Goal: Task Accomplishment & Management: Use online tool/utility

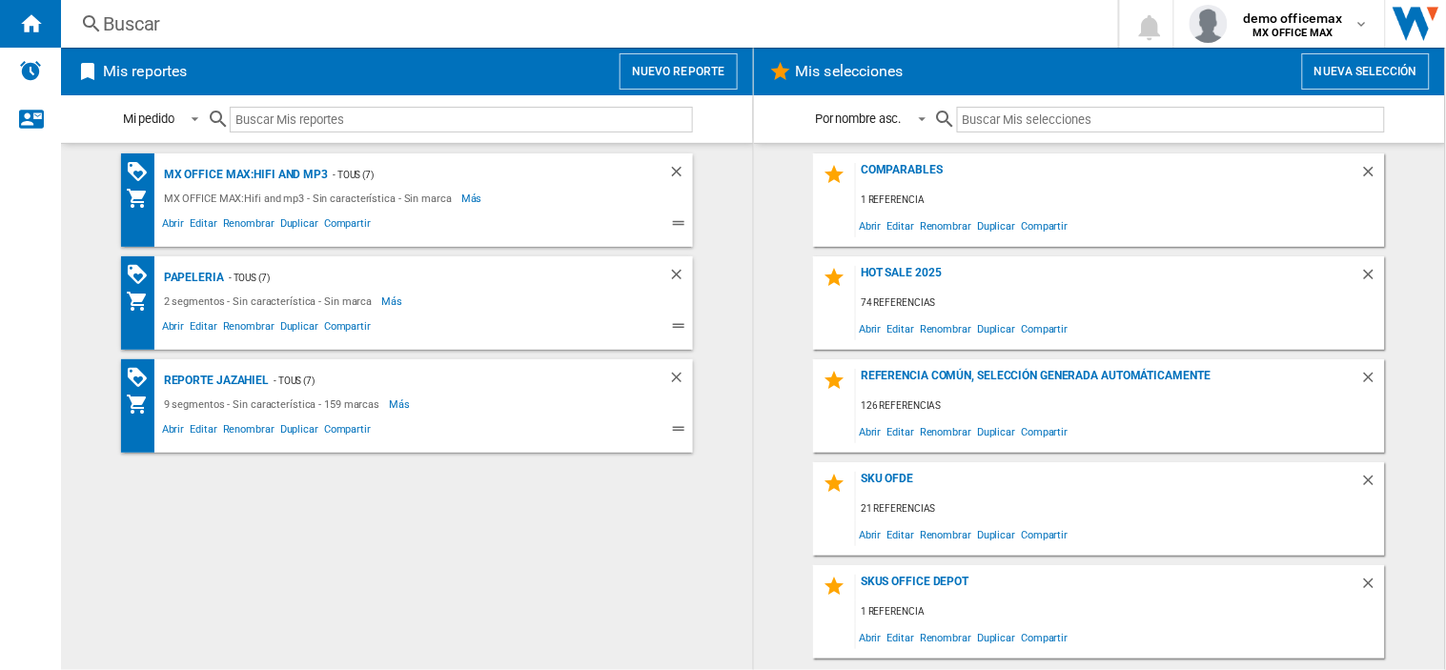
click at [679, 98] on div at bounding box center [450, 119] width 486 height 45
click at [699, 81] on button "Nuevo reporte" at bounding box center [679, 71] width 118 height 36
click at [655, 72] on button "Nuevo reporte" at bounding box center [679, 71] width 118 height 36
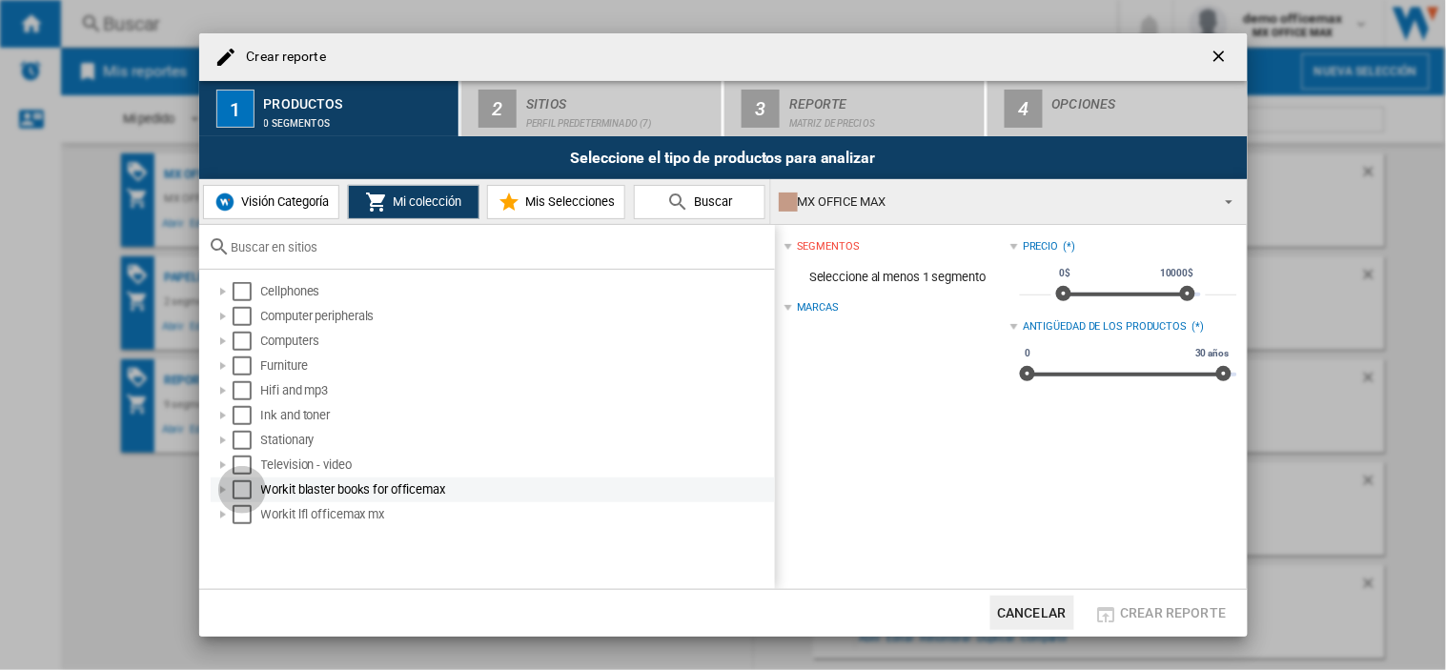
click at [251, 494] on div "Select" at bounding box center [242, 490] width 19 height 19
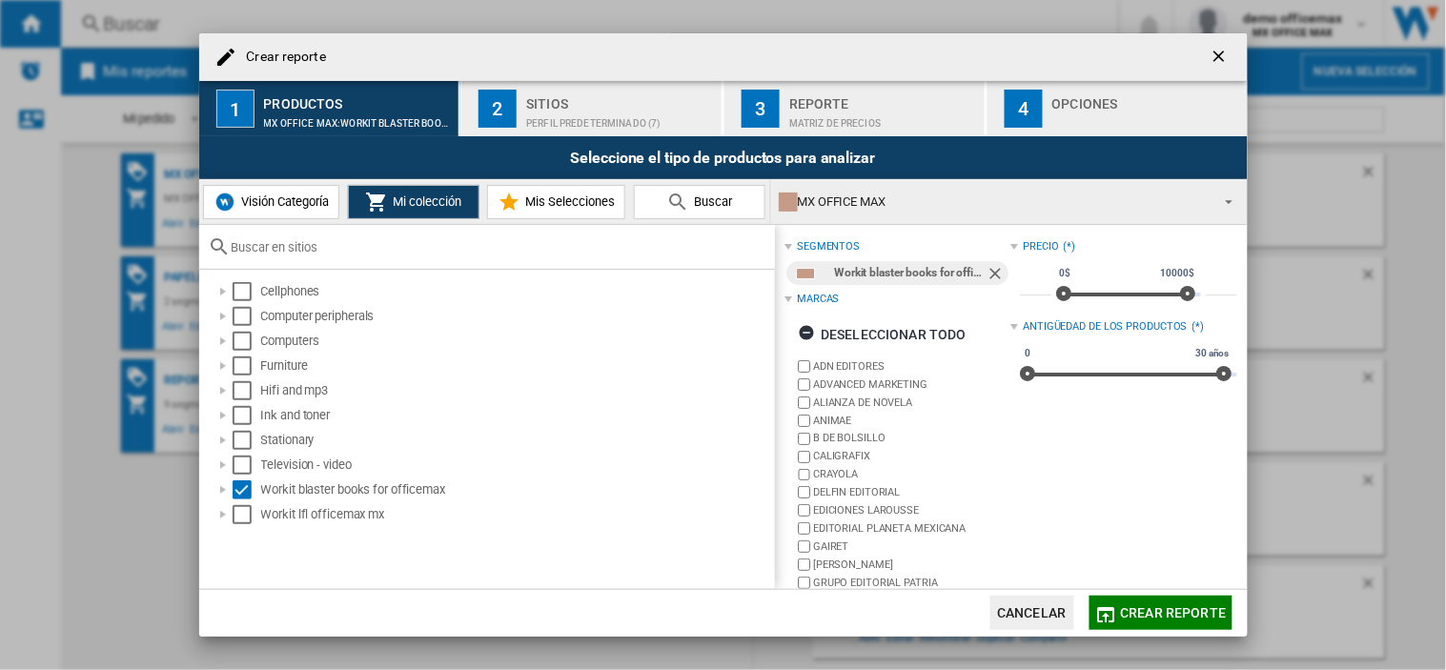
click at [570, 93] on div "Sitios" at bounding box center [620, 99] width 188 height 20
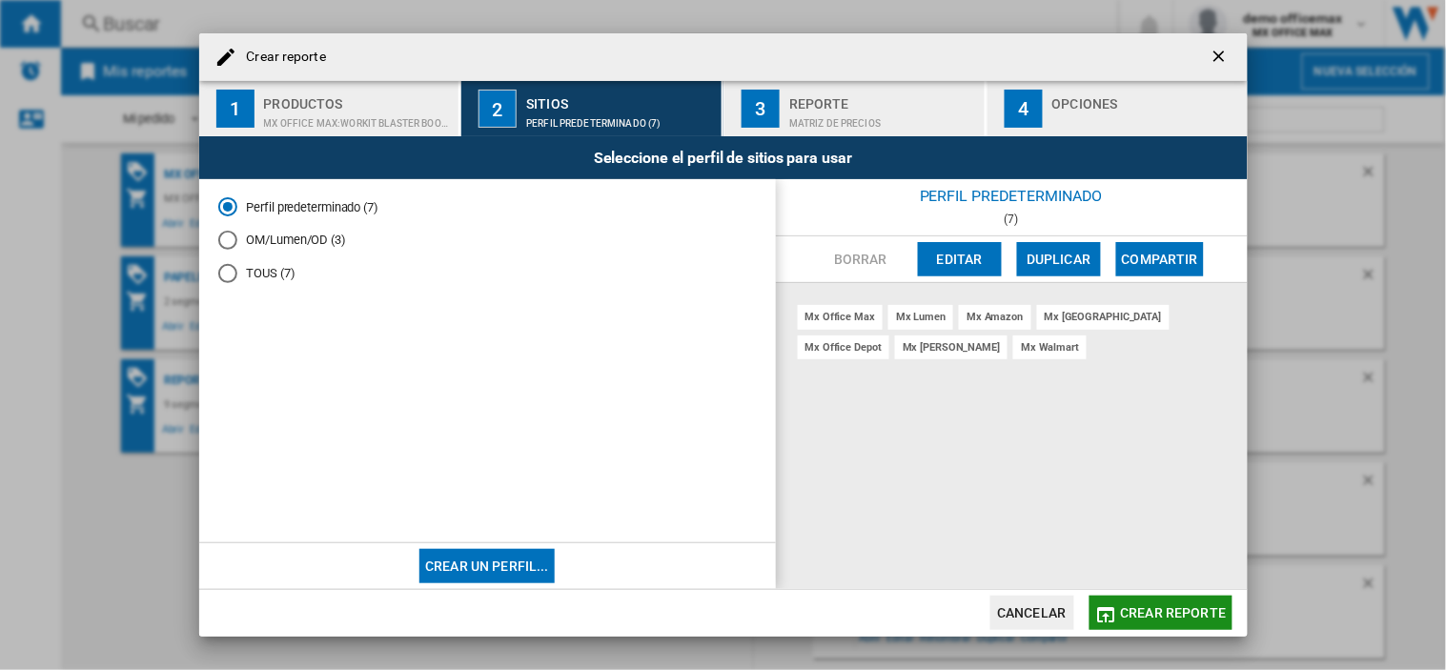
click at [1178, 625] on button "Crear reporte" at bounding box center [1161, 613] width 143 height 34
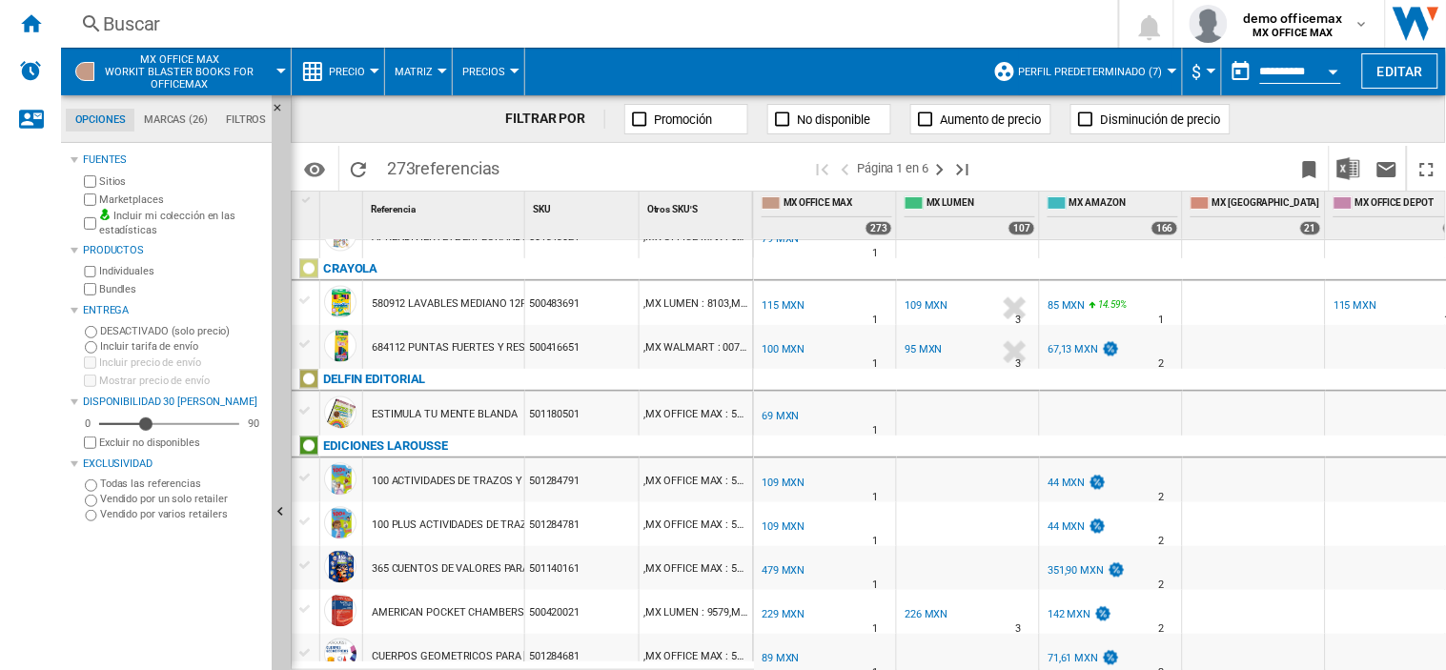
scroll to position [847, 0]
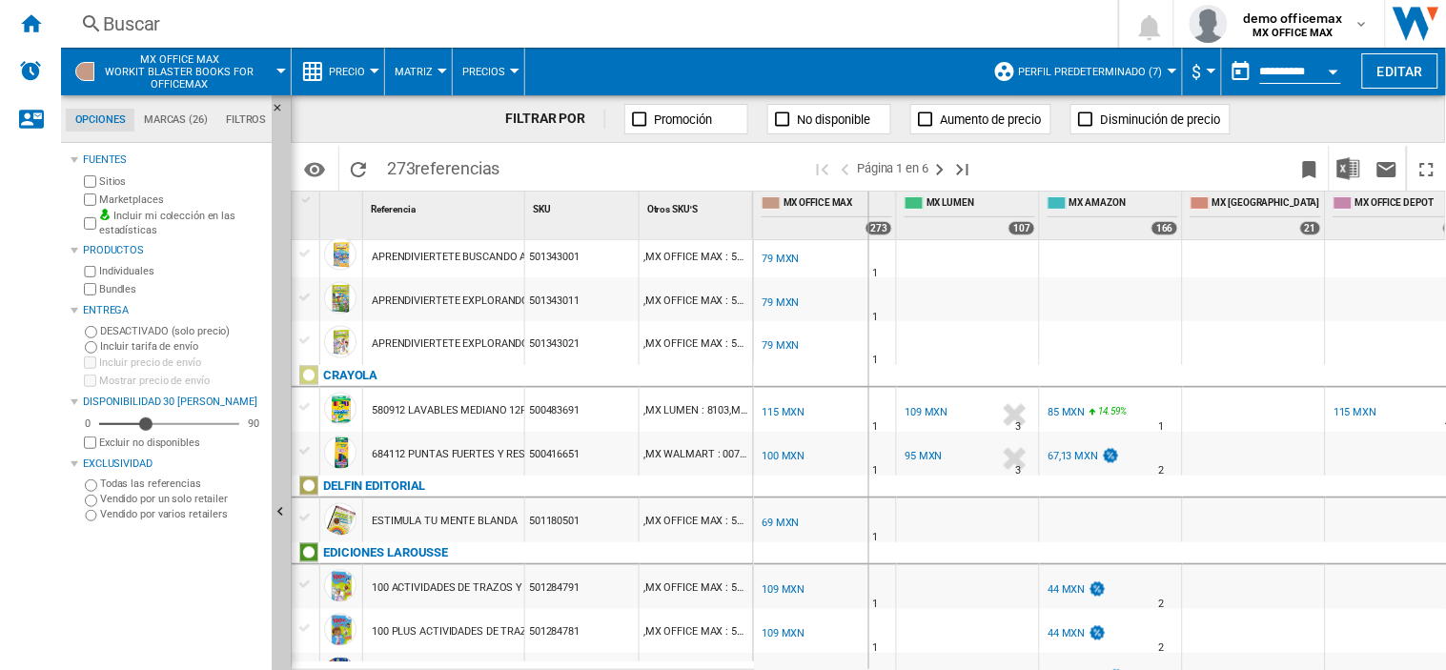
drag, startPoint x: 897, startPoint y: 202, endPoint x: 868, endPoint y: 204, distance: 29.6
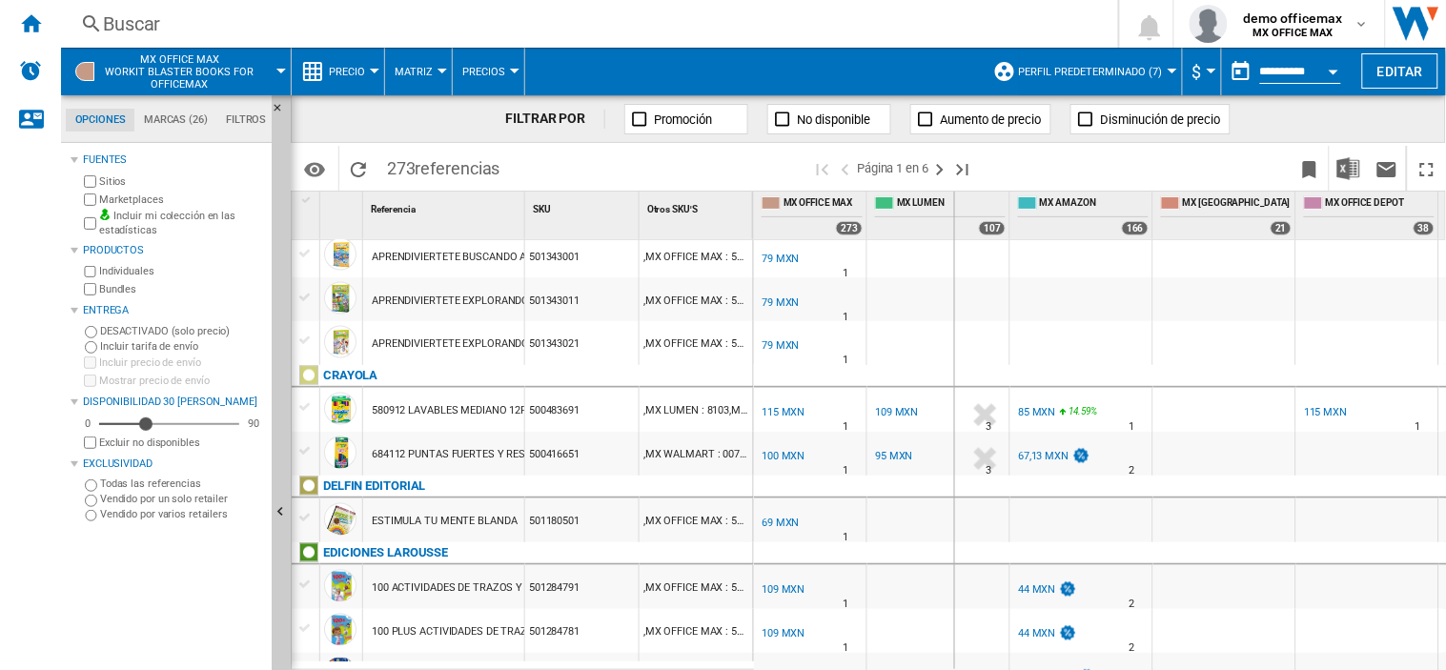
drag, startPoint x: 1007, startPoint y: 208, endPoint x: 953, endPoint y: 211, distance: 53.5
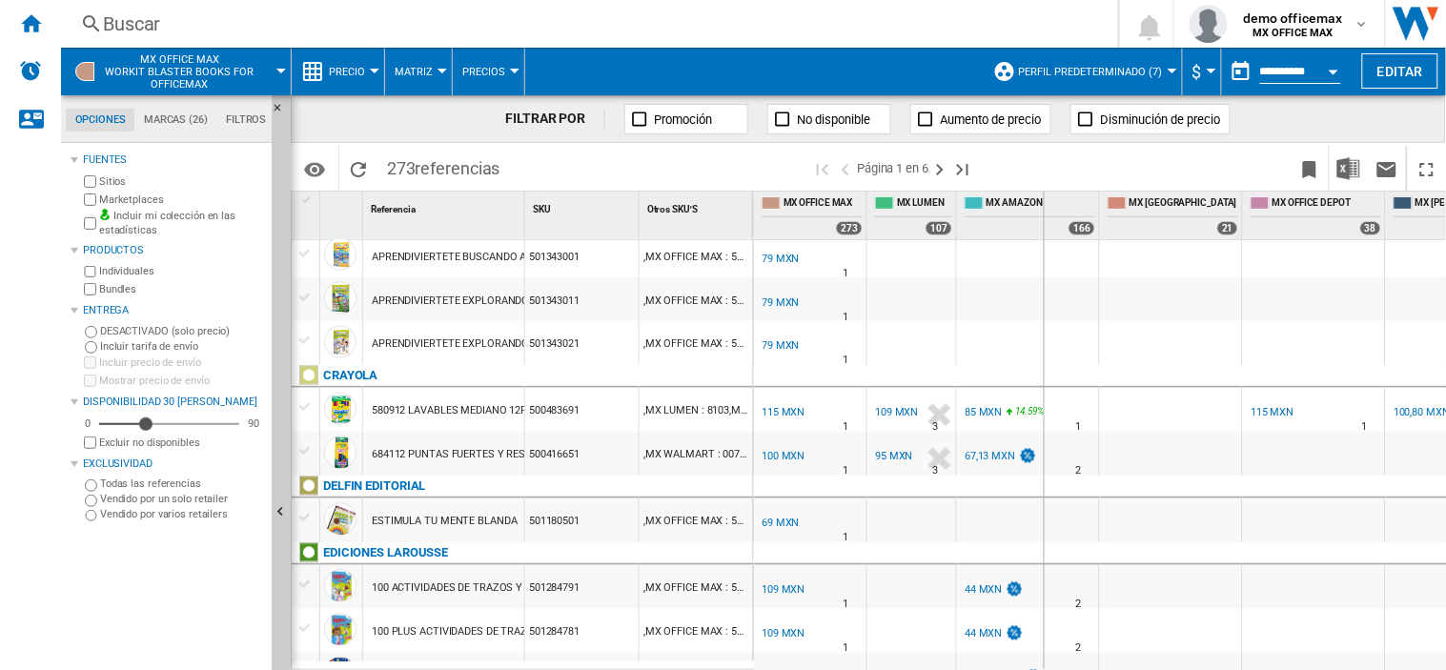
drag, startPoint x: 1101, startPoint y: 205, endPoint x: 1054, endPoint y: 207, distance: 46.8
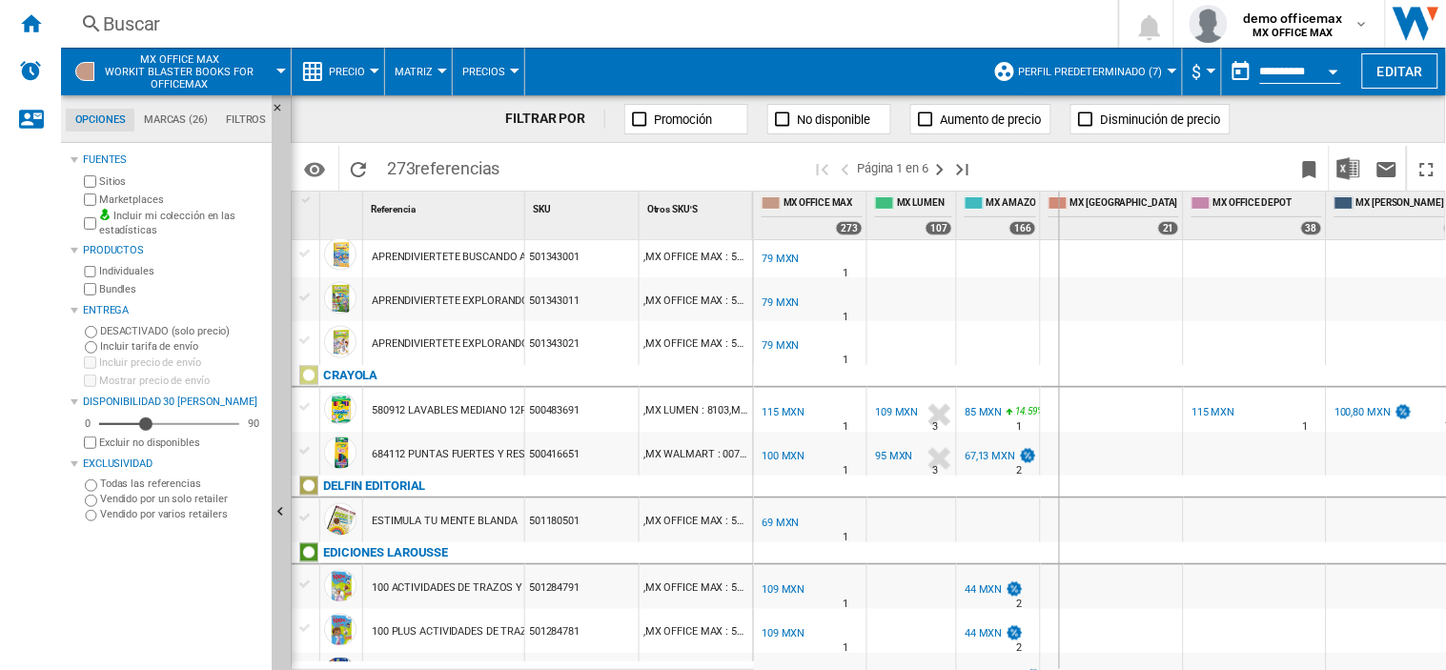
drag, startPoint x: 1042, startPoint y: 202, endPoint x: 1059, endPoint y: 202, distance: 17.2
drag, startPoint x: 1197, startPoint y: 197, endPoint x: 1159, endPoint y: 200, distance: 38.2
drag, startPoint x: 1300, startPoint y: 211, endPoint x: 1279, endPoint y: 211, distance: 21.0
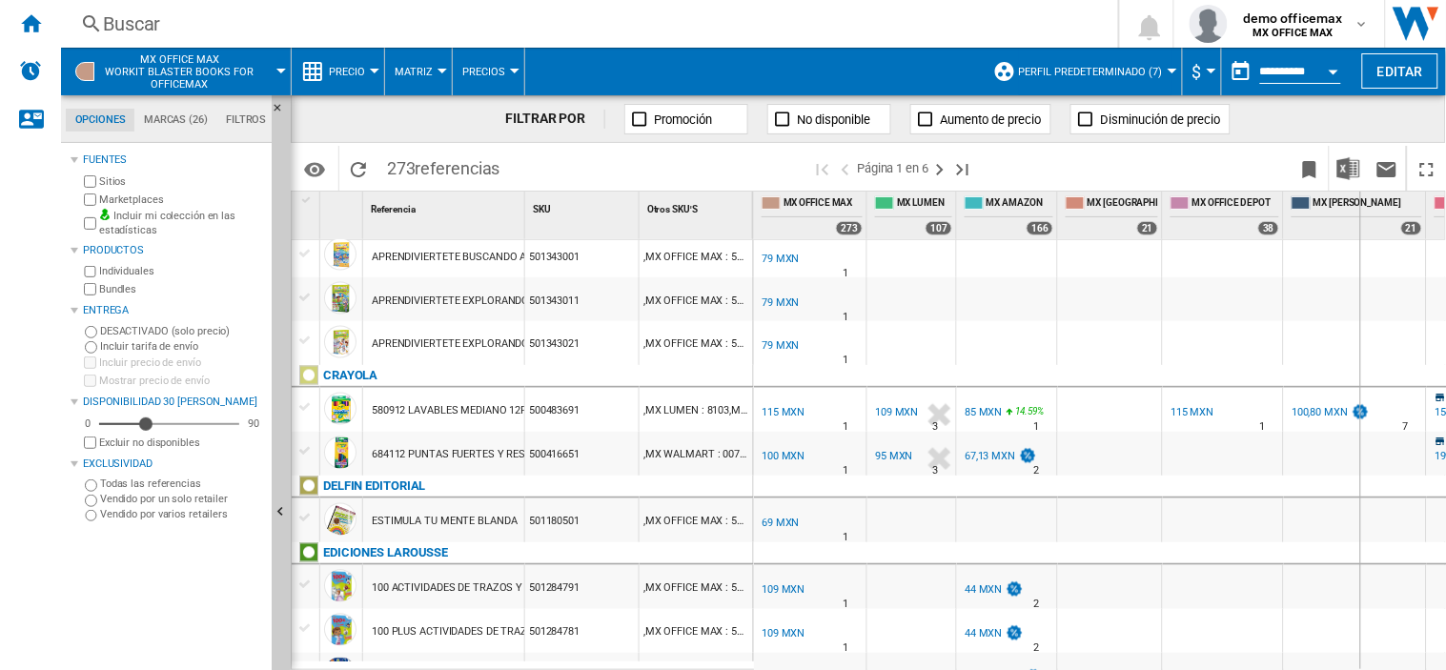
drag, startPoint x: 1422, startPoint y: 201, endPoint x: 1336, endPoint y: 212, distance: 86.4
drag, startPoint x: 639, startPoint y: 202, endPoint x: 575, endPoint y: 206, distance: 64.0
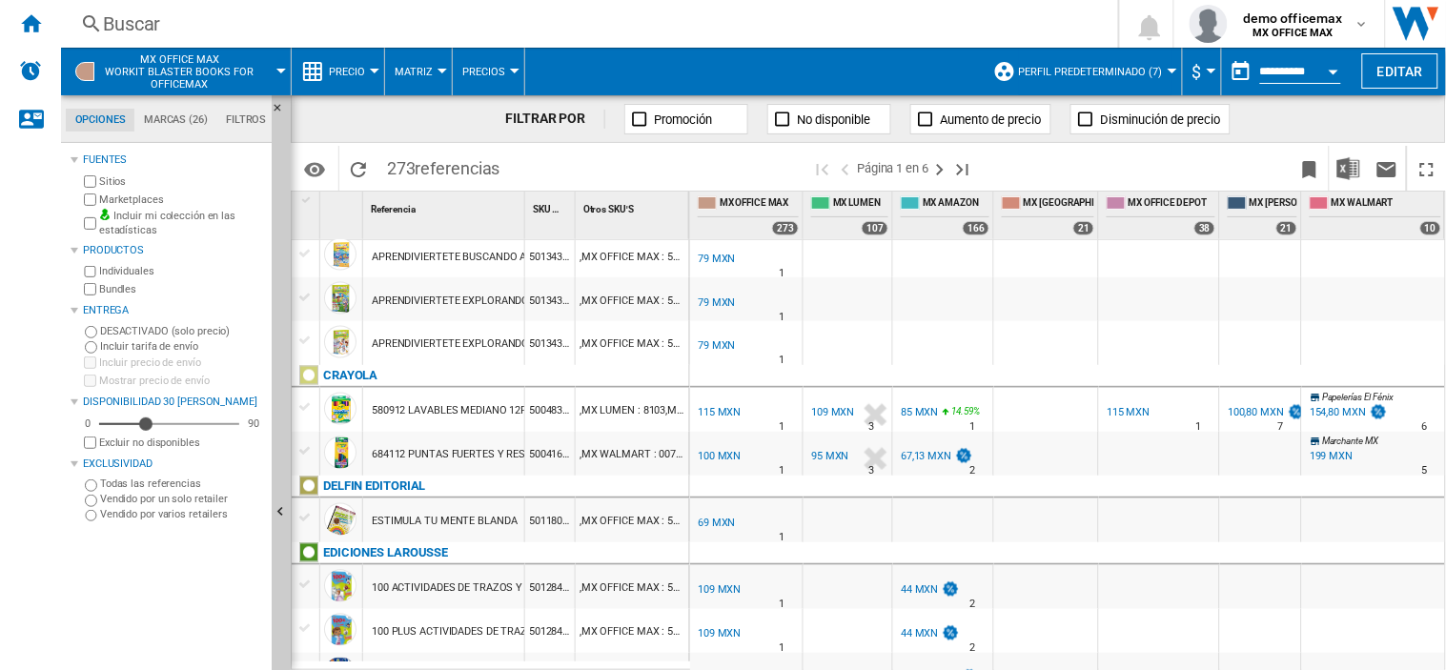
click at [1443, 201] on div "1 Referencia 1 SKU 1 Otros SKU'S 1 ADN EDITORES LA BIBLIOTECA DE LA MEDIANOCHE …" at bounding box center [869, 431] width 1156 height 480
click at [1416, 201] on div "1 Referencia 1 SKU 1 Otros SKU'S 1 ADN EDITORES LA BIBLIOTECA DE LA MEDIANOCHE …" at bounding box center [869, 431] width 1156 height 480
drag, startPoint x: 1443, startPoint y: 204, endPoint x: 1402, endPoint y: 204, distance: 42.0
click at [1402, 204] on div "MX WALMART 10" at bounding box center [1373, 216] width 143 height 48
click at [1403, 348] on div "MX OFFICE MAX 0.0 % 415 MXN % N/A 1 MX OFFICE MAX MX LUMEN -3.9 %" at bounding box center [1069, 455] width 758 height 431
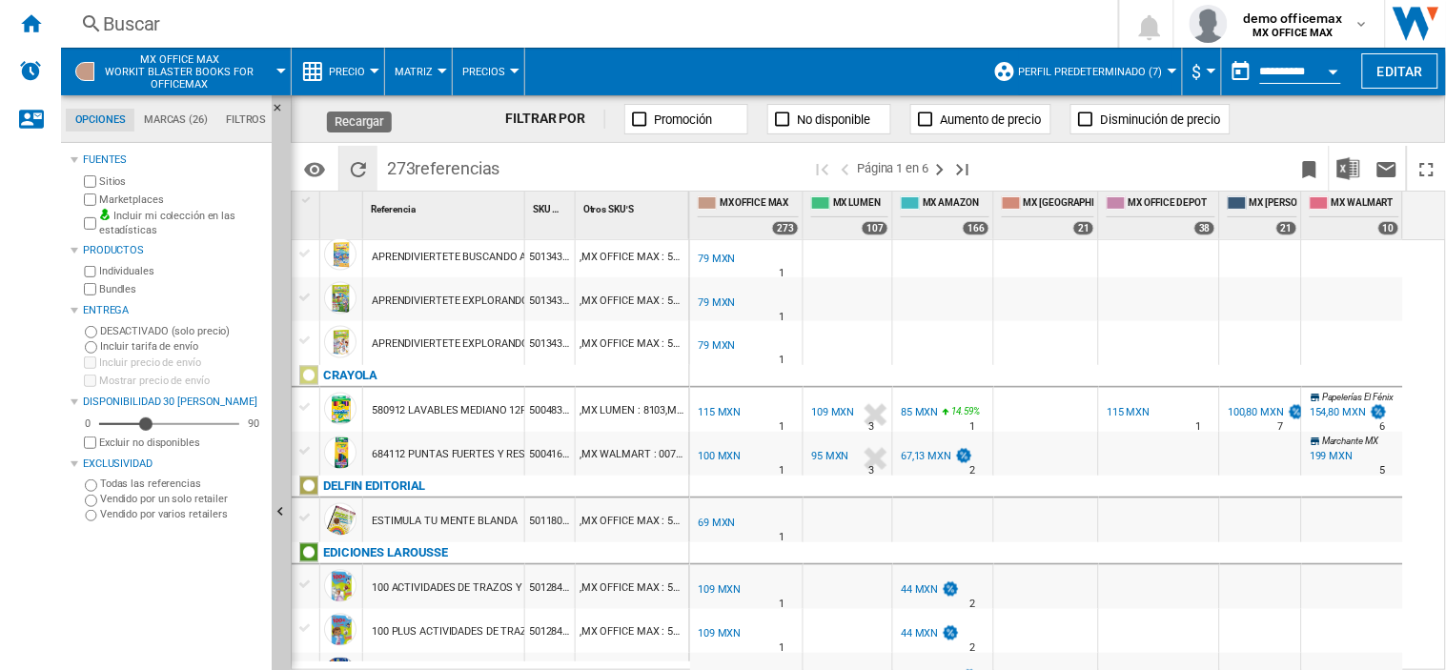
click at [367, 163] on ng-md-icon "Recargar" at bounding box center [358, 169] width 23 height 23
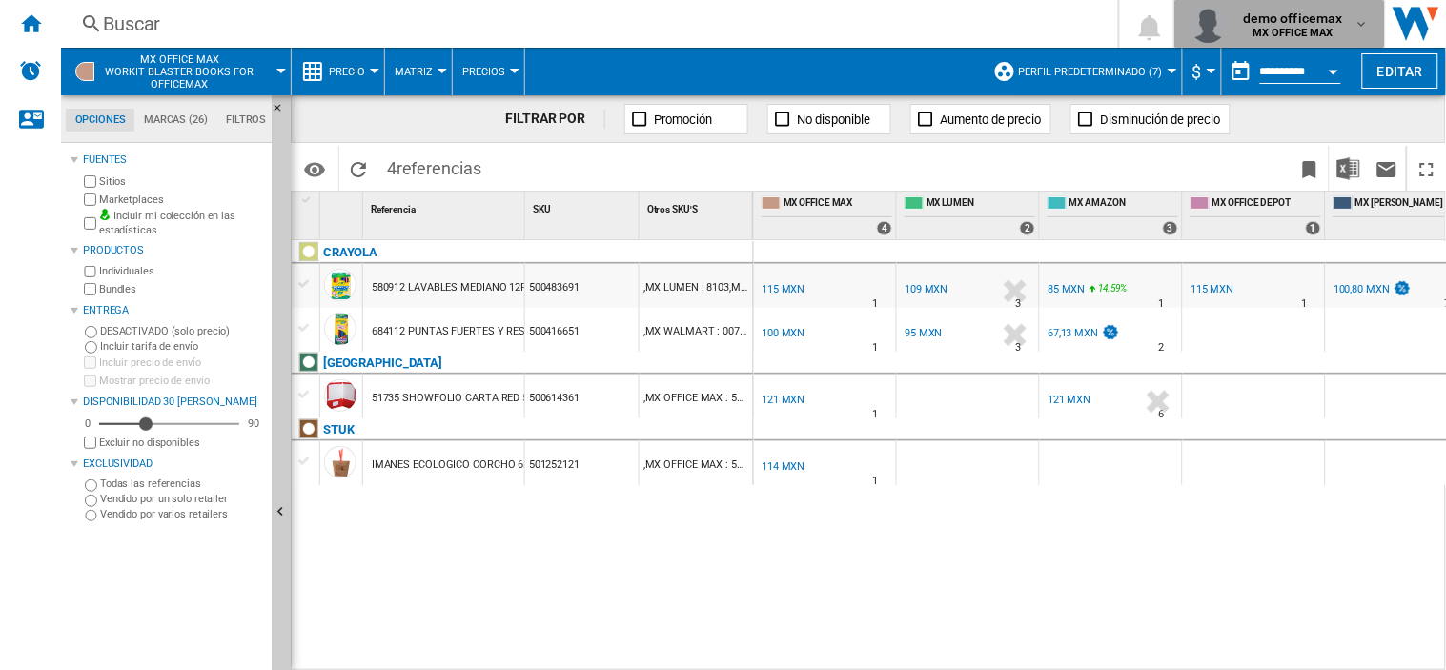
click at [1301, 2] on button "demo officemax MX OFFICE MAX" at bounding box center [1280, 24] width 211 height 48
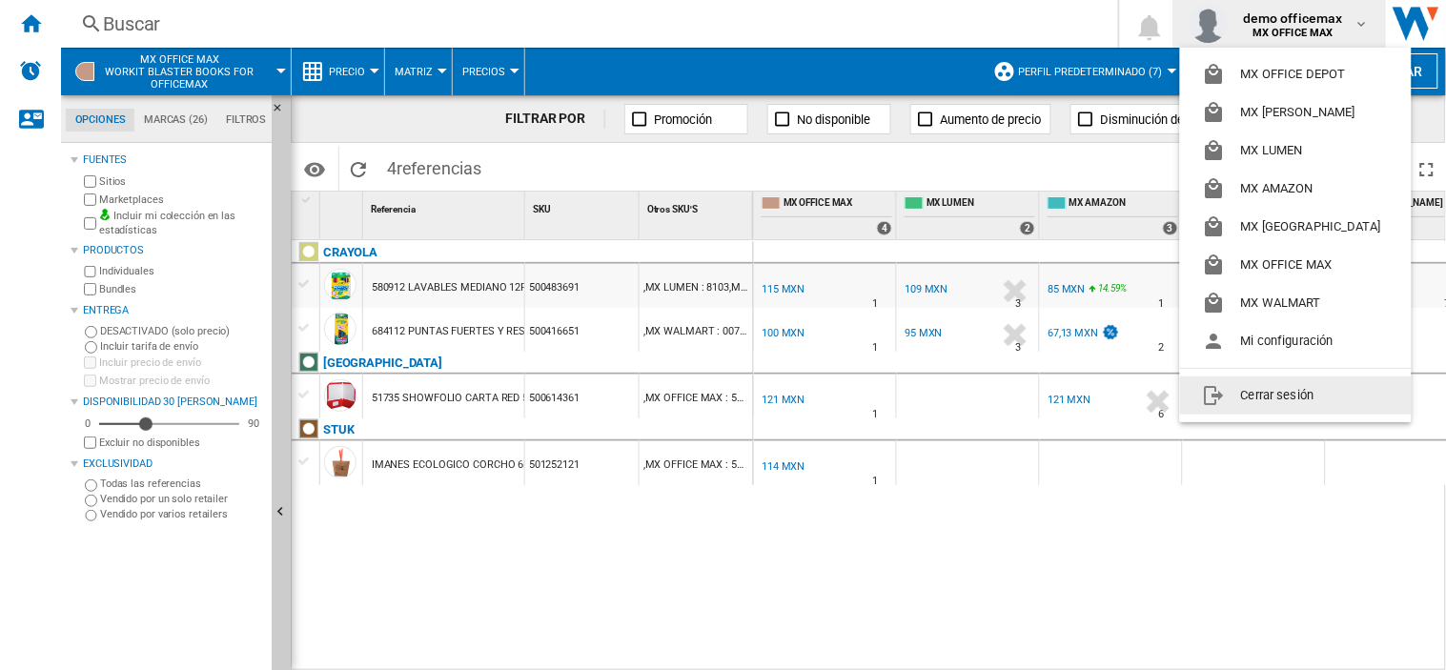
click at [1302, 387] on button "Cerrar sesión" at bounding box center [1296, 396] width 232 height 38
